Goal: Entertainment & Leisure: Consume media (video, audio)

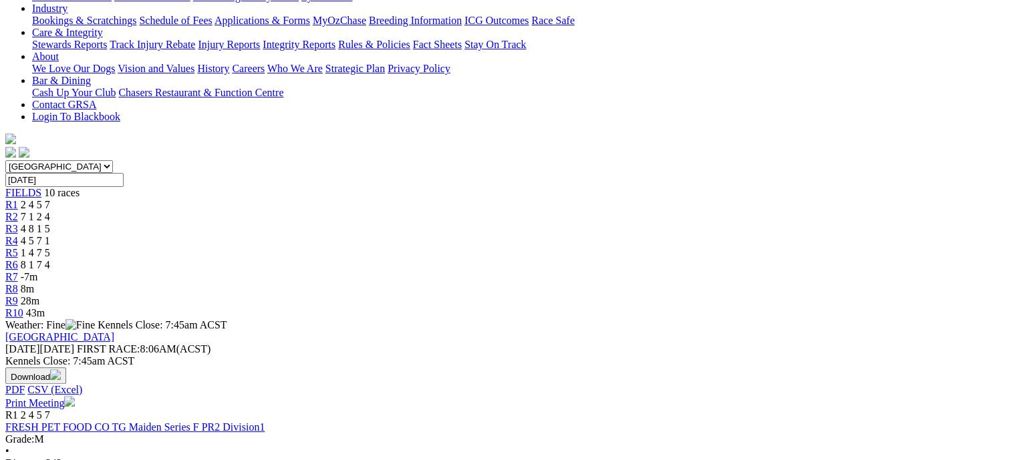
scroll to position [267, 0]
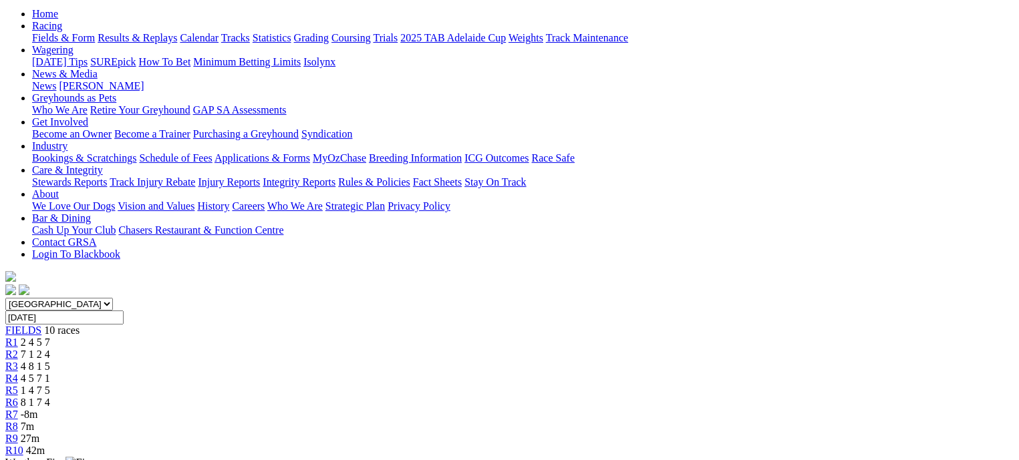
scroll to position [200, 0]
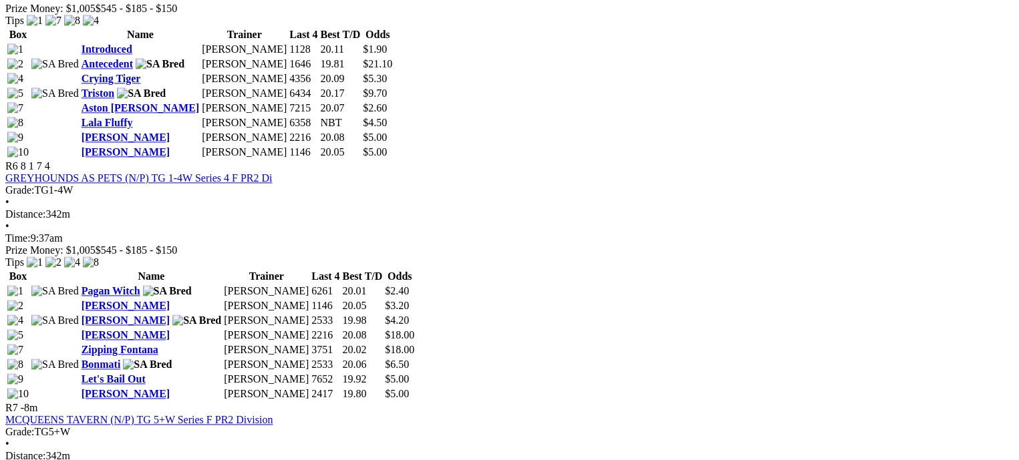
scroll to position [1737, 0]
